Goal: Navigation & Orientation: Understand site structure

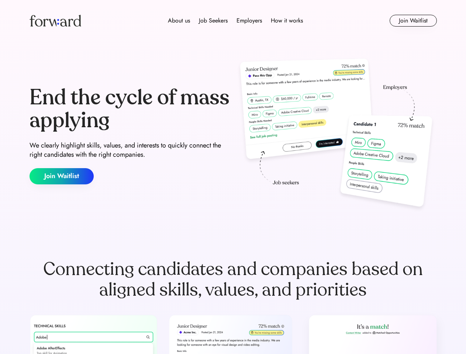
click at [233, 177] on div "End the cycle of mass applying We clearly highlight skills, values, and interes…" at bounding box center [233, 135] width 407 height 159
click at [233, 21] on div "About us Job Seekers Employers How it works" at bounding box center [235, 20] width 291 height 9
click at [55, 21] on img at bounding box center [56, 21] width 52 height 12
click at [235, 21] on div "About us Job Seekers Employers How it works" at bounding box center [235, 20] width 291 height 9
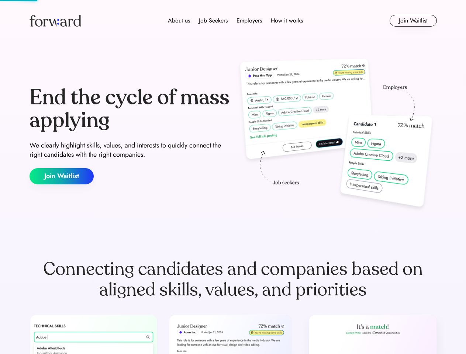
click at [179, 21] on div "About us" at bounding box center [179, 20] width 22 height 9
click at [213, 21] on div "Job Seekers" at bounding box center [213, 20] width 29 height 9
click at [249, 21] on div "Employers" at bounding box center [249, 20] width 25 height 9
click at [286, 21] on div "How it works" at bounding box center [287, 20] width 32 height 9
click at [413, 21] on button "Join Waitlist" at bounding box center [413, 21] width 47 height 12
